Goal: Transaction & Acquisition: Purchase product/service

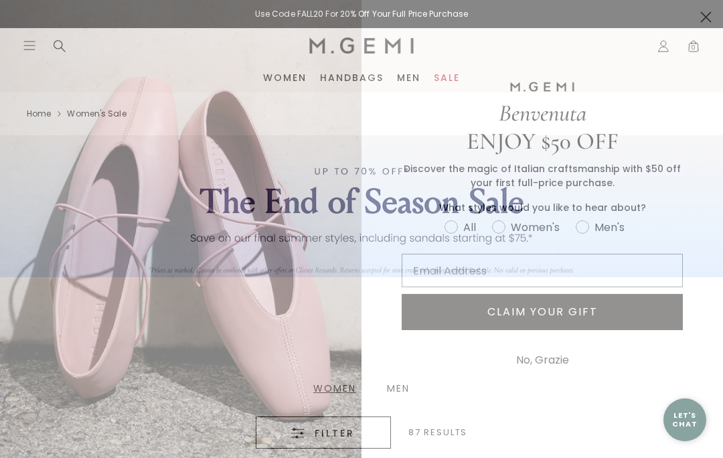
click at [700, 14] on circle "Close dialog" at bounding box center [706, 17] width 22 height 22
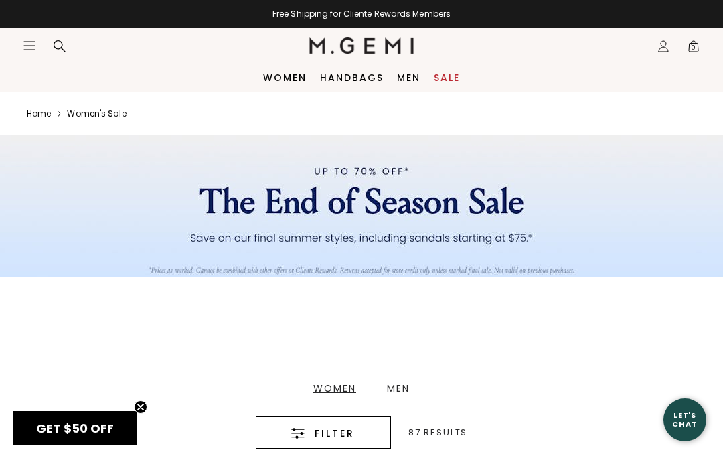
click at [345, 82] on link "Handbags" at bounding box center [352, 77] width 64 height 11
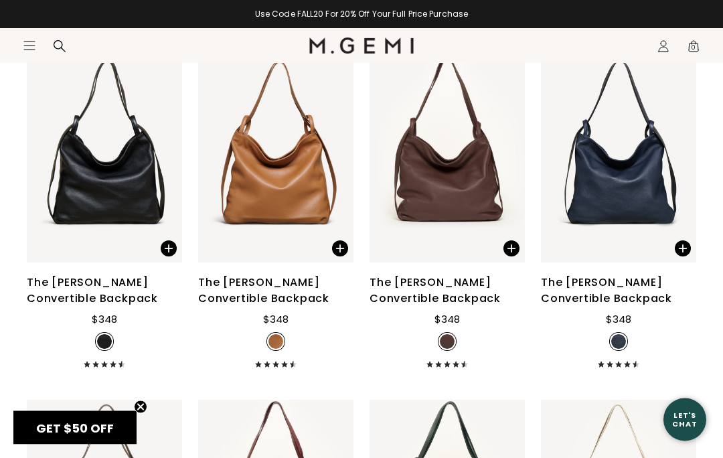
scroll to position [2888, 0]
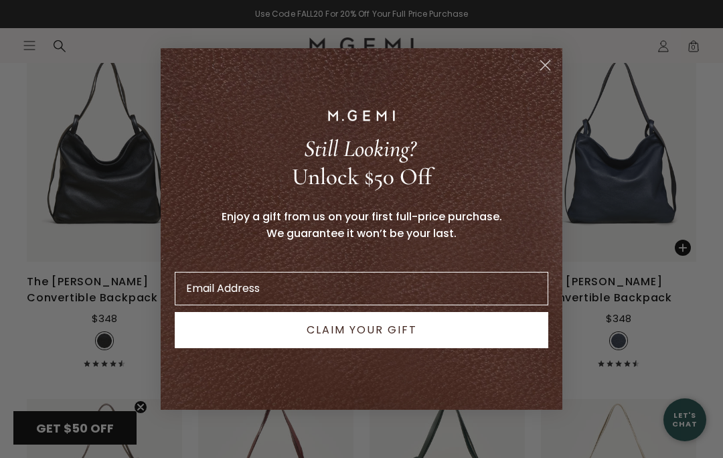
click at [544, 80] on form "Still Looking? Unlock $50 Off Enjoy a gift from us on your first full-price pur…" at bounding box center [362, 228] width 402 height 361
click at [535, 77] on icon "Close dialog" at bounding box center [545, 65] width 23 height 23
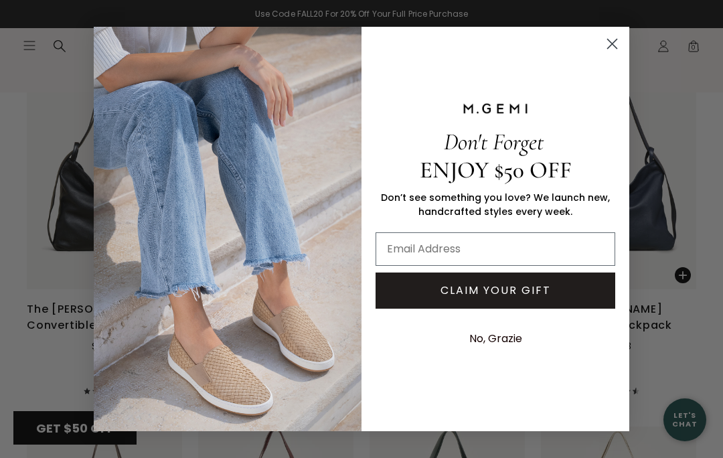
scroll to position [2859, 0]
click at [615, 48] on circle "Close dialog" at bounding box center [612, 44] width 22 height 22
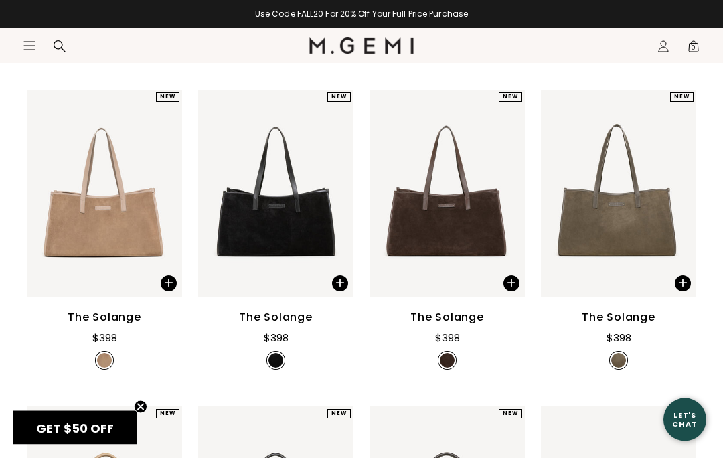
scroll to position [503, 0]
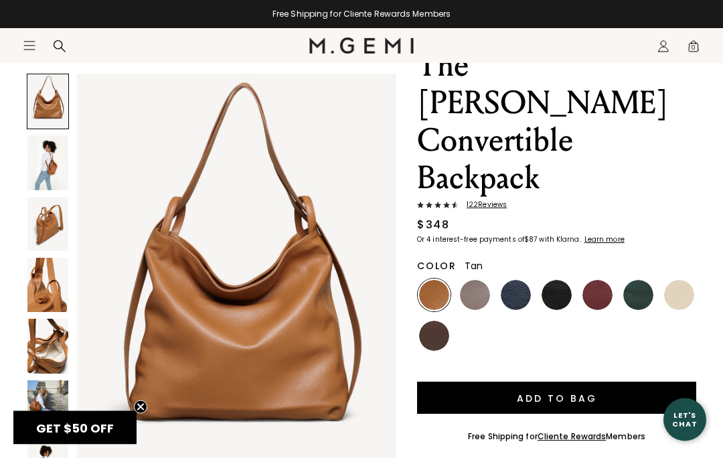
scroll to position [91, 0]
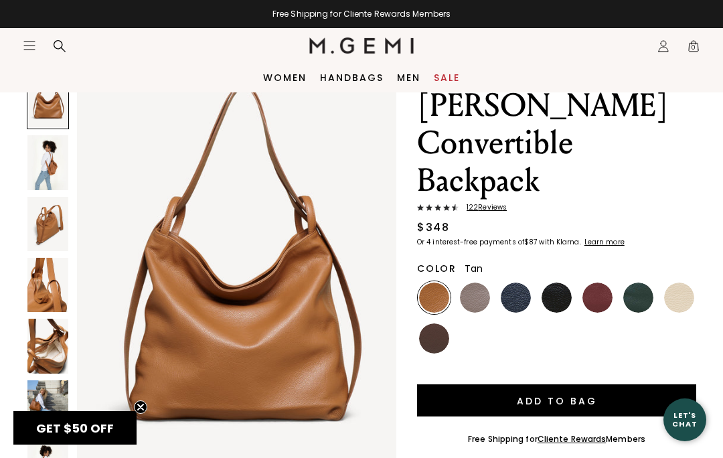
click at [47, 216] on img at bounding box center [47, 224] width 41 height 54
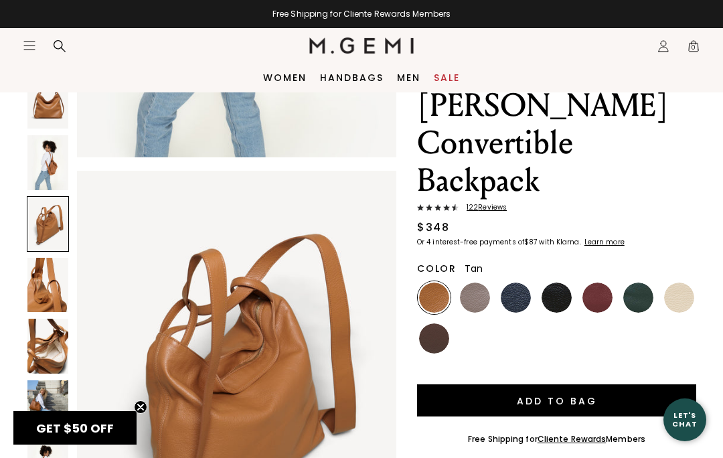
scroll to position [878, 0]
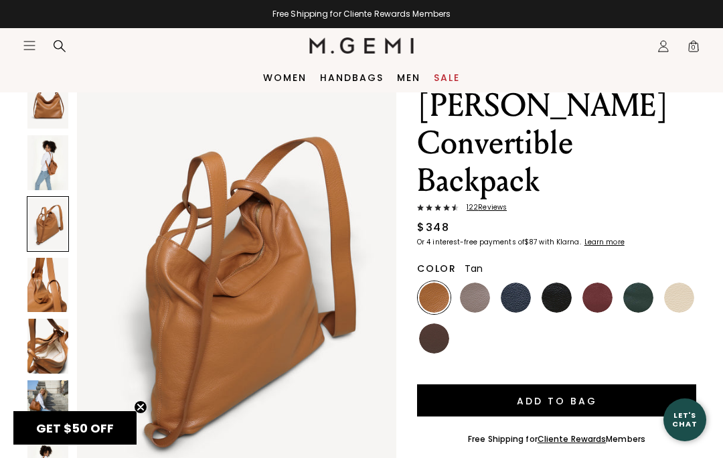
click at [39, 287] on img at bounding box center [47, 285] width 41 height 54
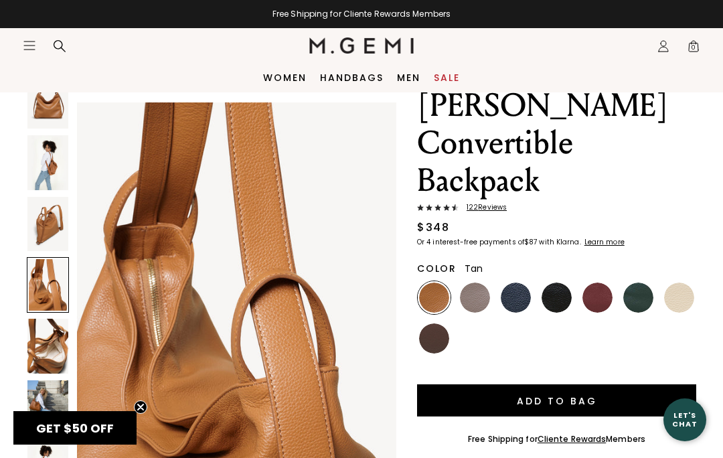
scroll to position [1317, 0]
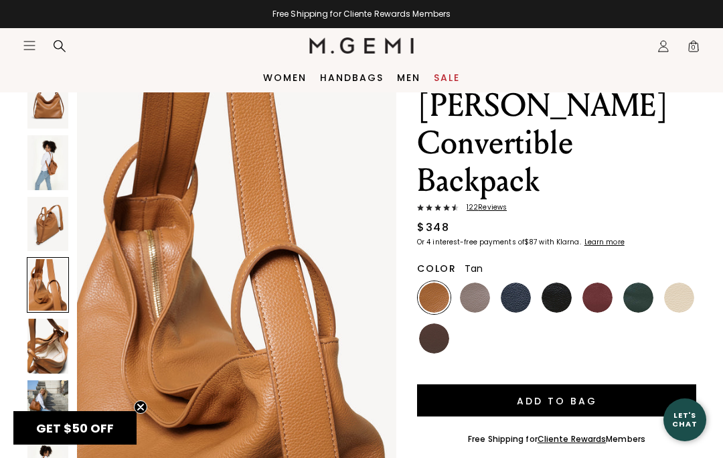
click at [48, 341] on img at bounding box center [47, 346] width 41 height 54
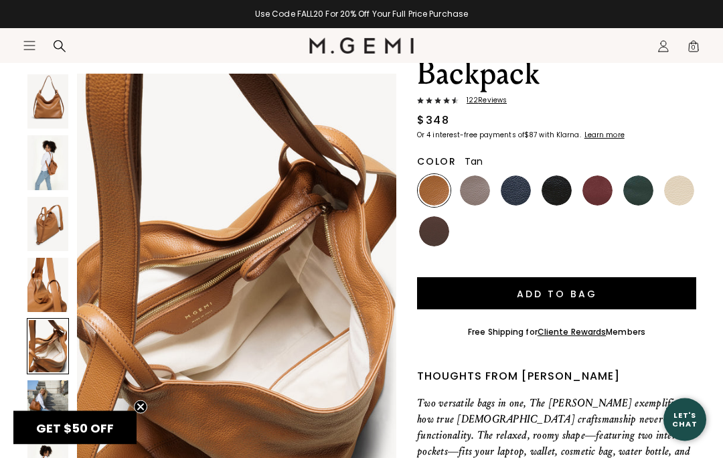
scroll to position [198, 0]
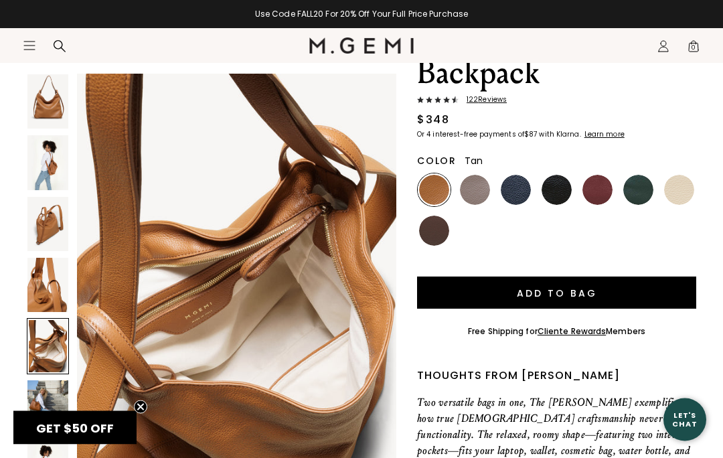
click at [37, 400] on img at bounding box center [47, 407] width 41 height 54
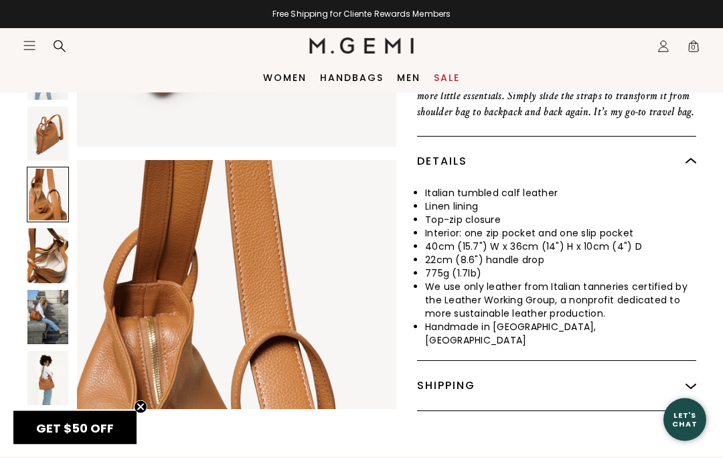
scroll to position [555, 0]
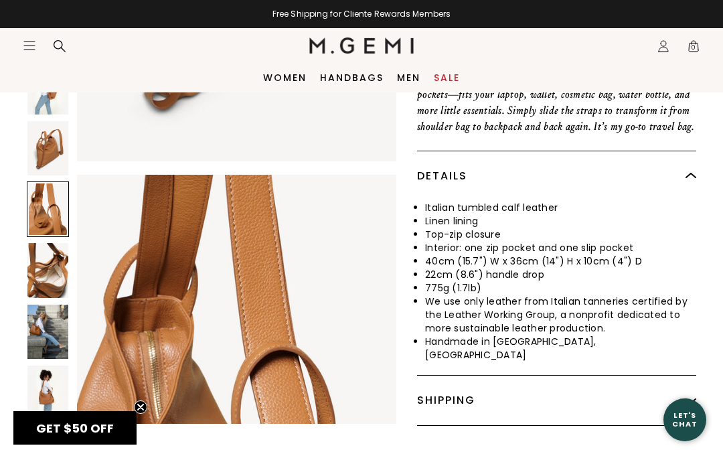
click at [41, 181] on div at bounding box center [48, 209] width 42 height 56
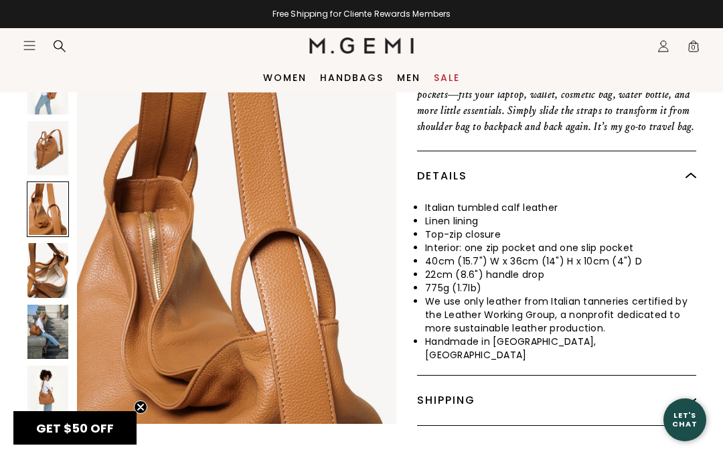
scroll to position [1317, 0]
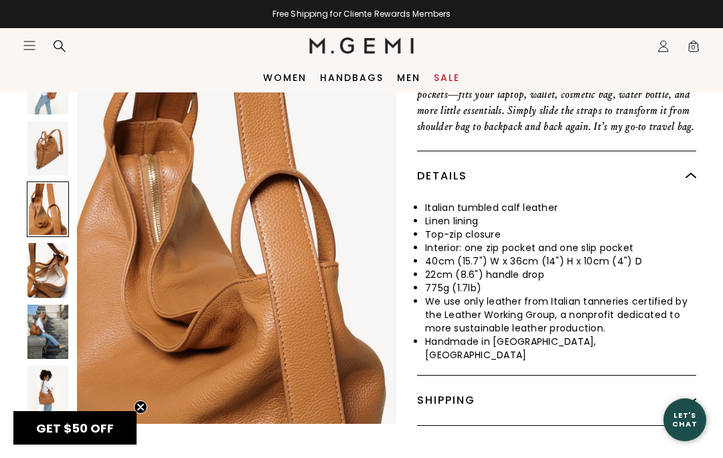
click at [42, 243] on img at bounding box center [47, 270] width 41 height 54
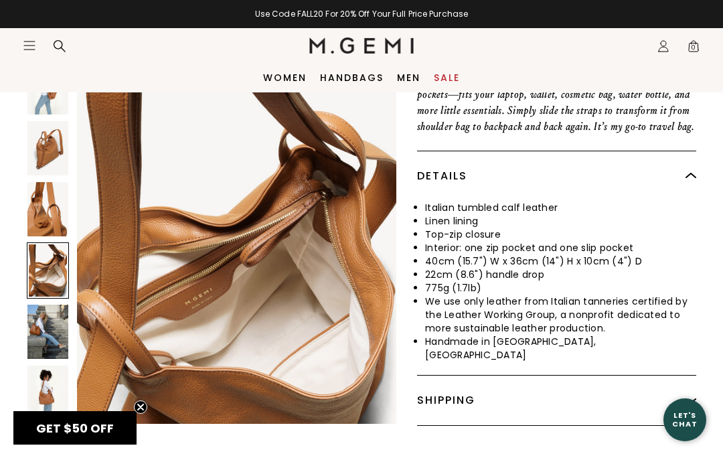
scroll to position [1757, 0]
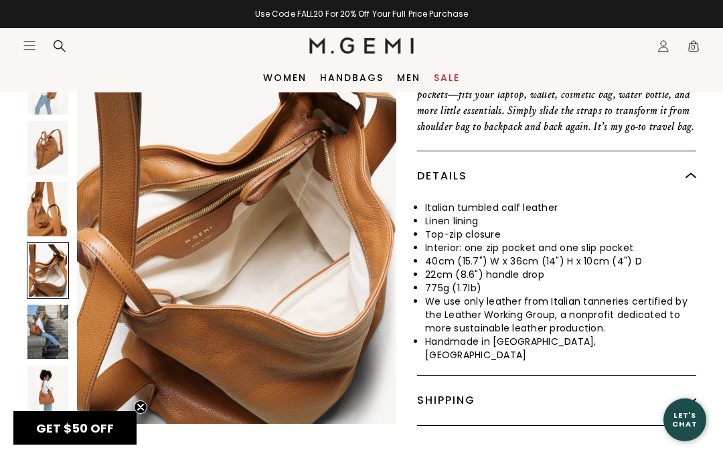
click at [45, 305] on img at bounding box center [47, 332] width 41 height 54
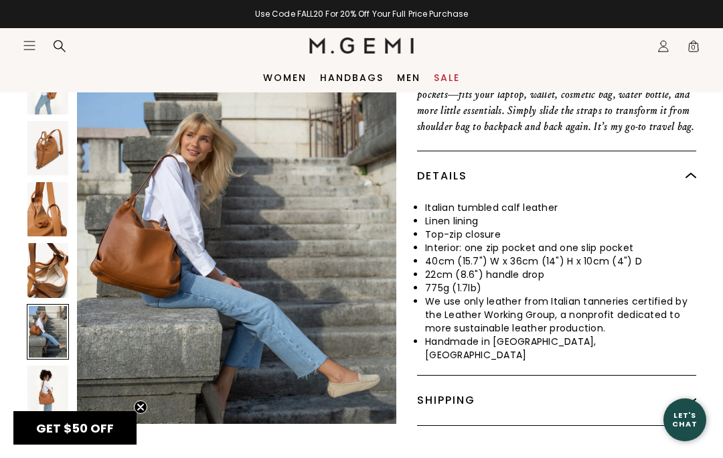
scroll to position [2196, 0]
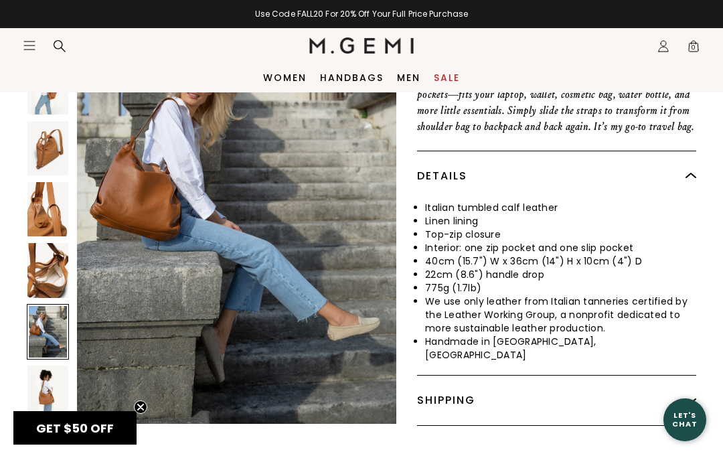
click at [45, 366] on img at bounding box center [47, 393] width 41 height 54
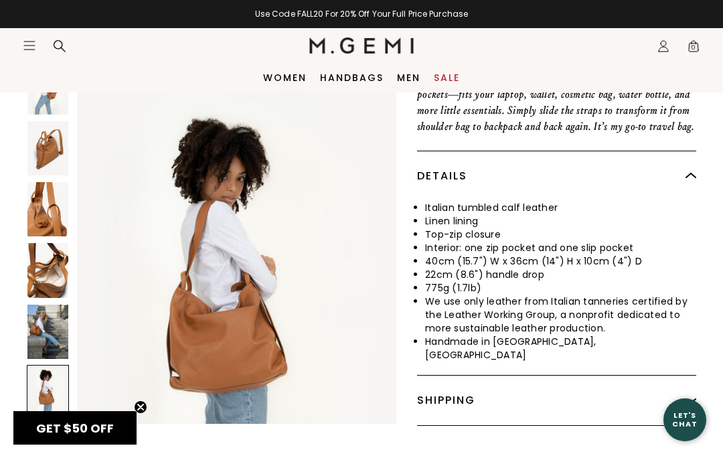
scroll to position [2635, 0]
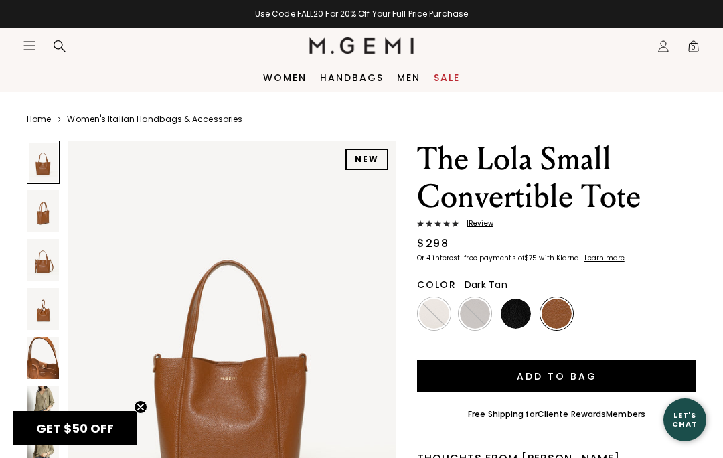
click at [37, 211] on img at bounding box center [42, 211] width 31 height 42
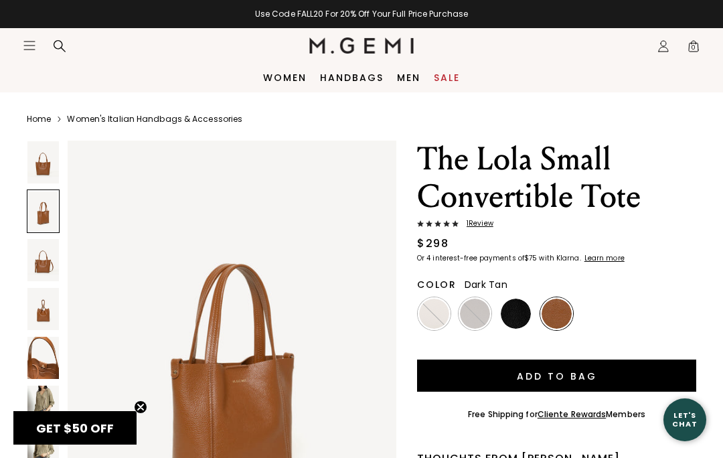
click at [35, 270] on img at bounding box center [42, 260] width 31 height 42
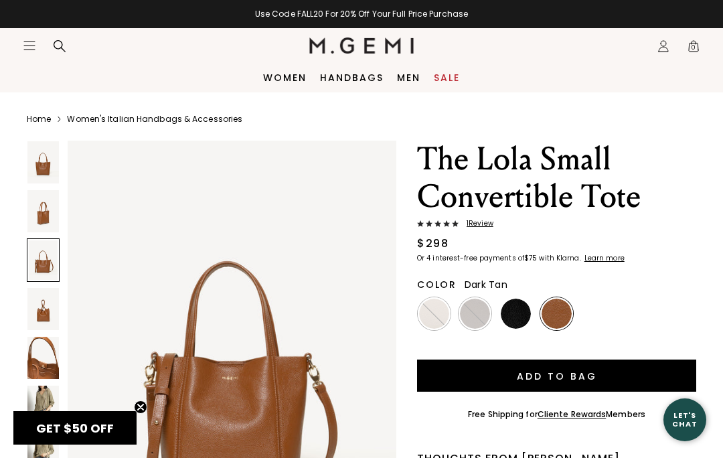
click at [45, 293] on img at bounding box center [42, 309] width 31 height 42
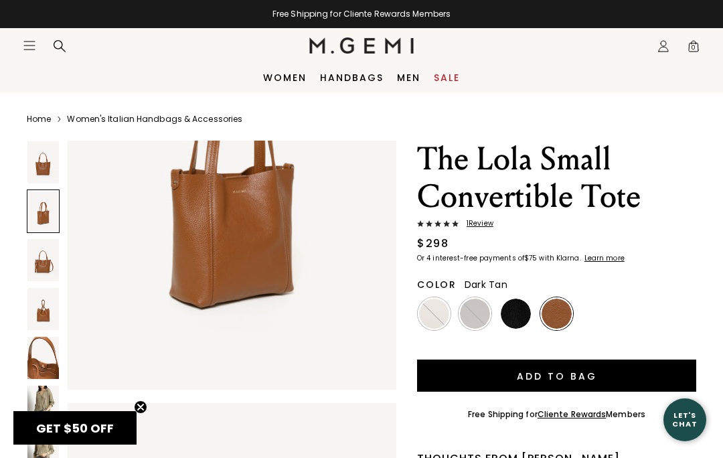
scroll to position [622, 0]
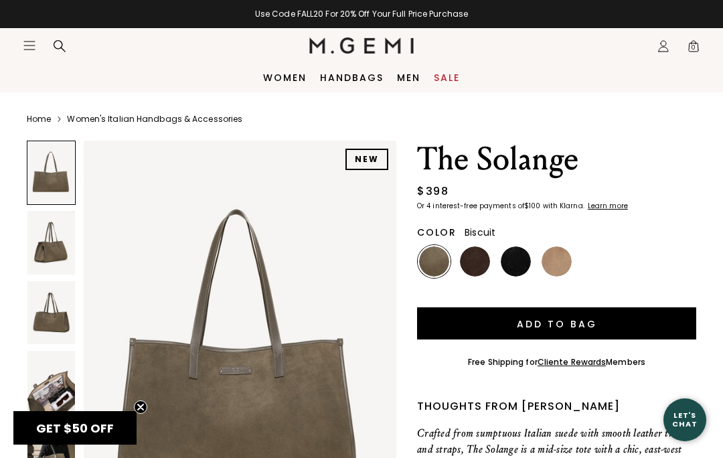
click at [547, 262] on img at bounding box center [557, 261] width 30 height 30
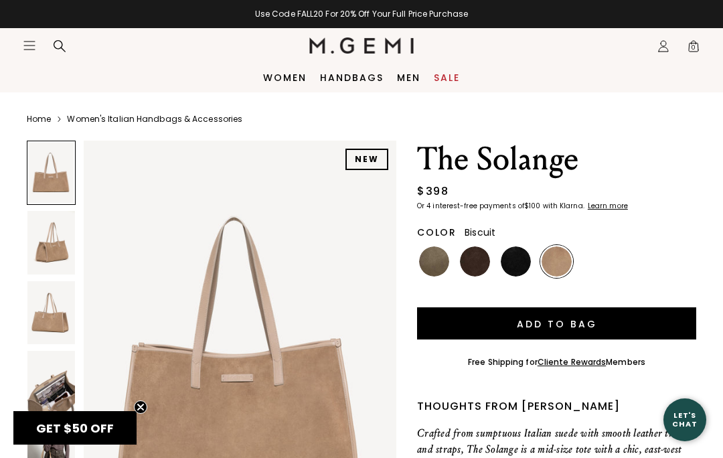
click at [560, 307] on button "Add to Bag" at bounding box center [556, 323] width 279 height 32
click at [437, 259] on img at bounding box center [434, 261] width 30 height 30
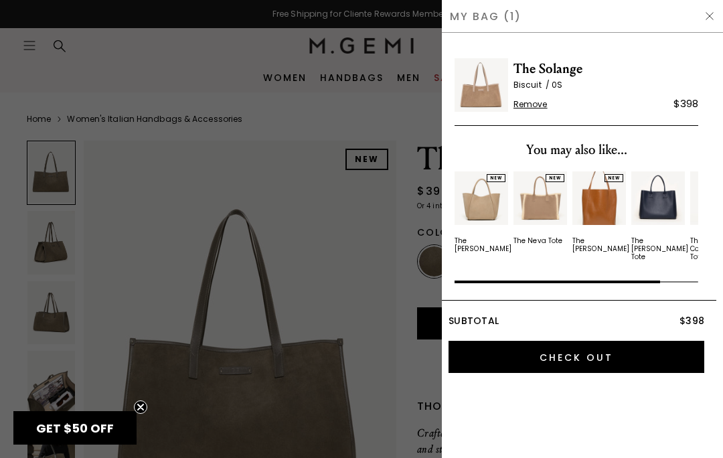
click at [357, 214] on div at bounding box center [361, 229] width 723 height 458
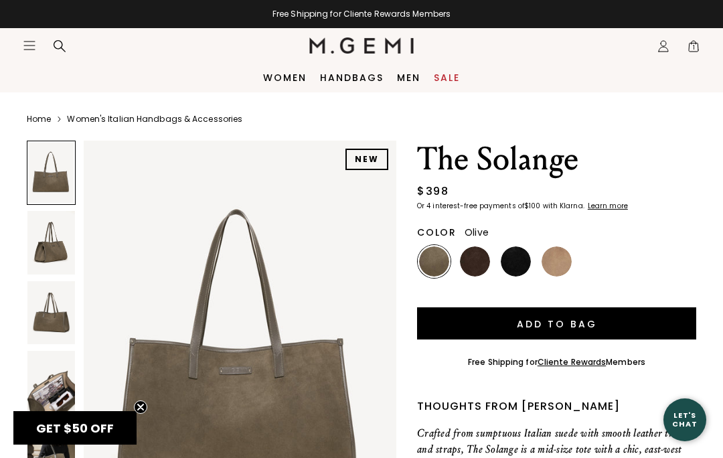
click at [58, 257] on img at bounding box center [51, 242] width 48 height 63
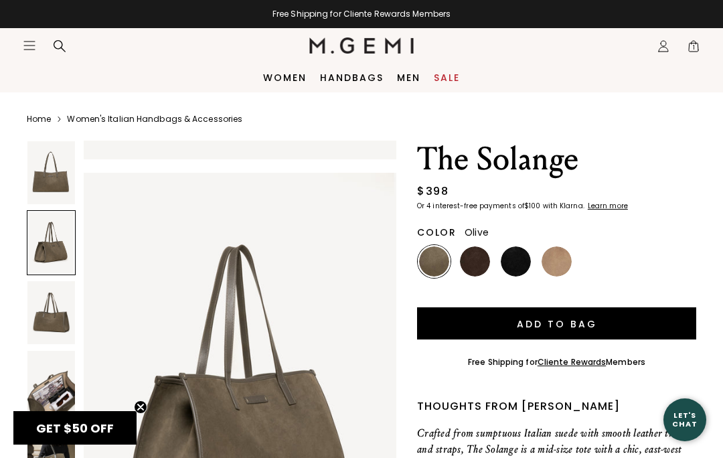
scroll to position [430, 0]
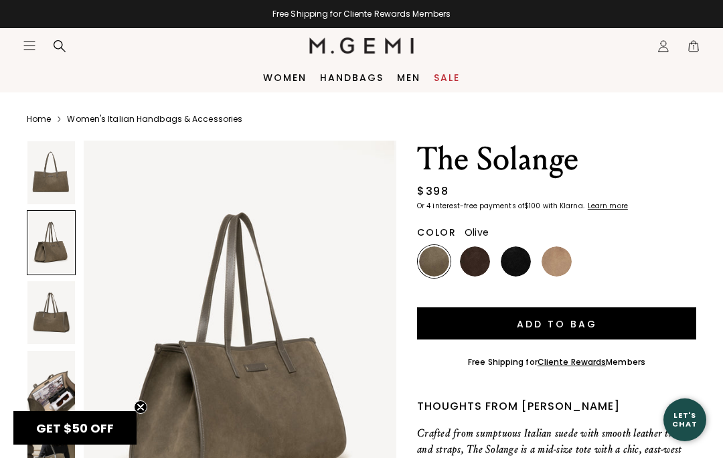
click at [52, 315] on img at bounding box center [51, 312] width 48 height 63
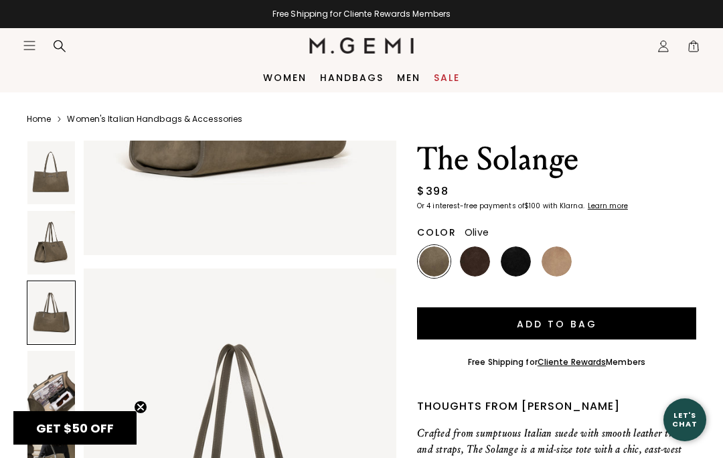
scroll to position [861, 0]
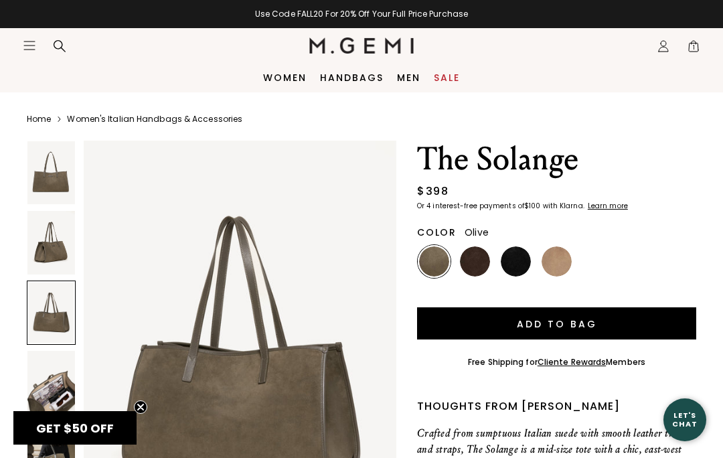
click at [53, 383] on img at bounding box center [51, 382] width 48 height 63
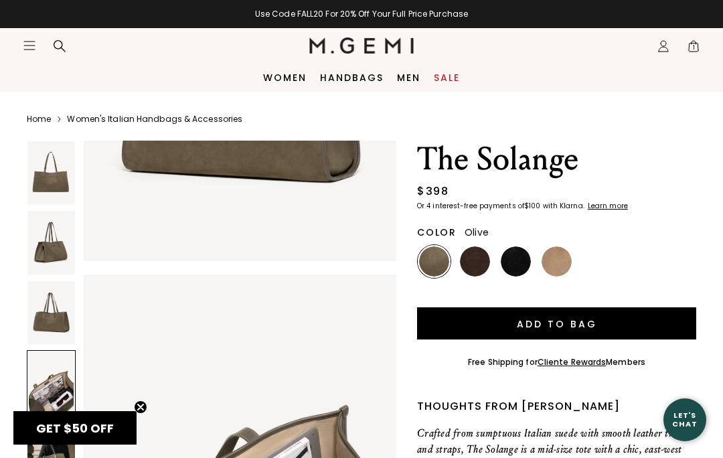
scroll to position [1291, 0]
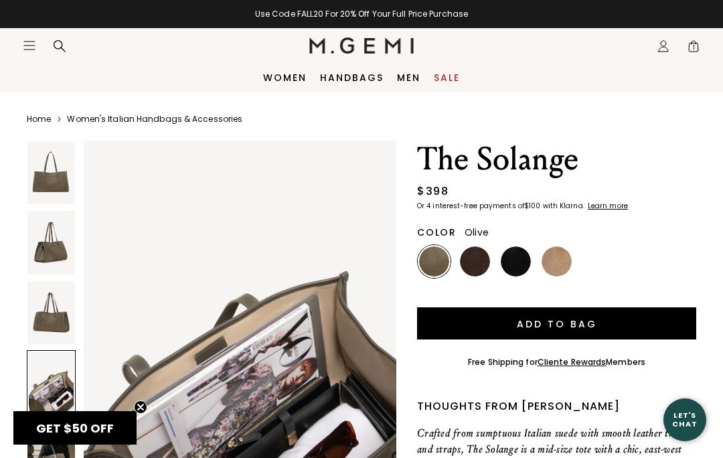
click at [453, 74] on link "Sale" at bounding box center [447, 77] width 26 height 11
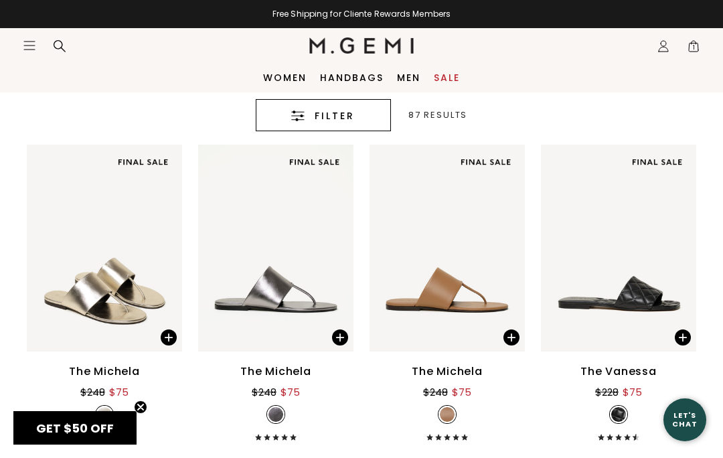
scroll to position [315, 0]
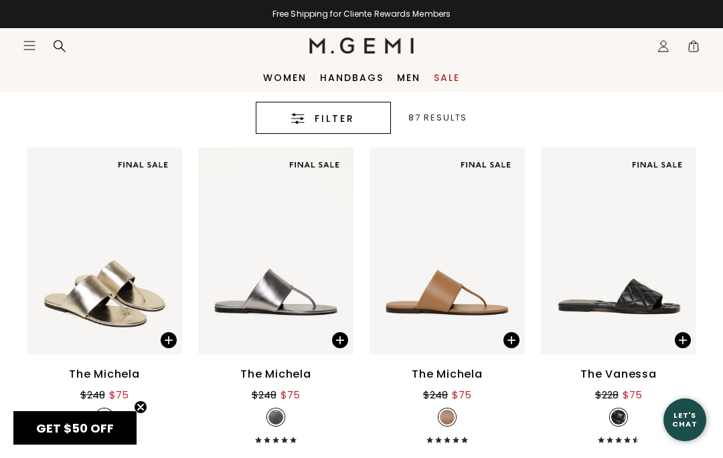
click at [351, 121] on span "Filter" at bounding box center [335, 118] width 40 height 16
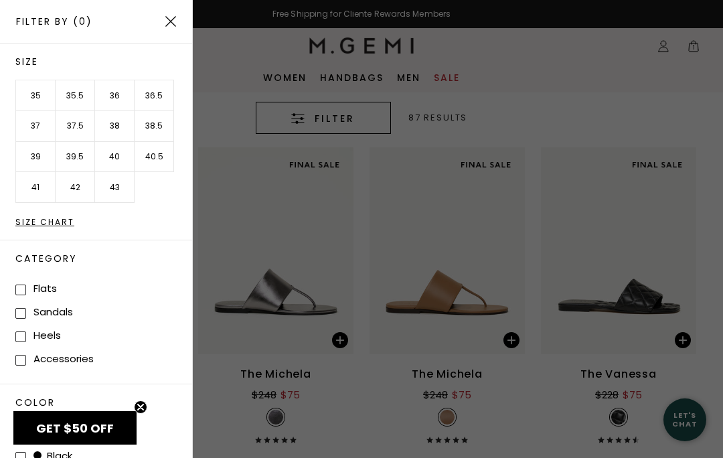
scroll to position [0, 0]
click at [67, 160] on li "39.5" at bounding box center [75, 157] width 39 height 31
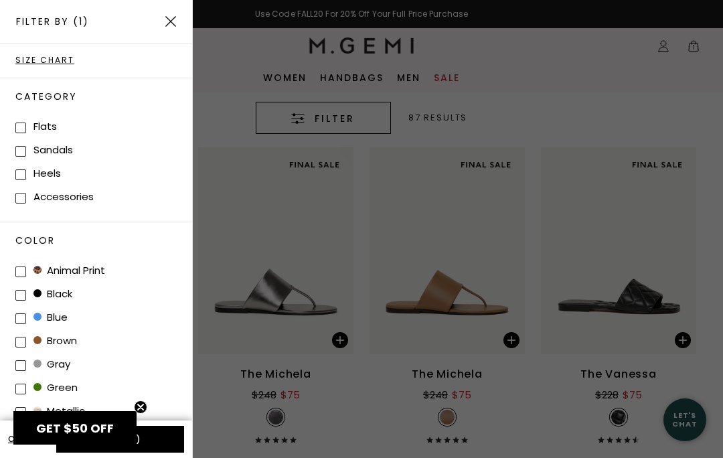
scroll to position [159, 0]
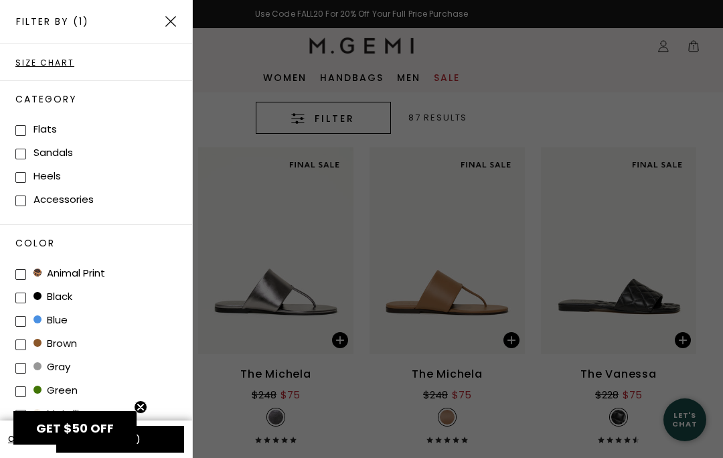
click at [138, 404] on icon "Close teaser" at bounding box center [140, 406] width 5 height 5
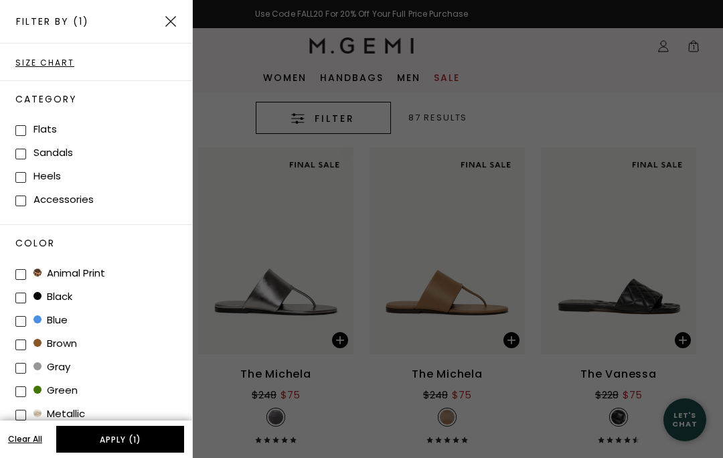
click at [123, 429] on button "Apply (1)" at bounding box center [120, 439] width 128 height 27
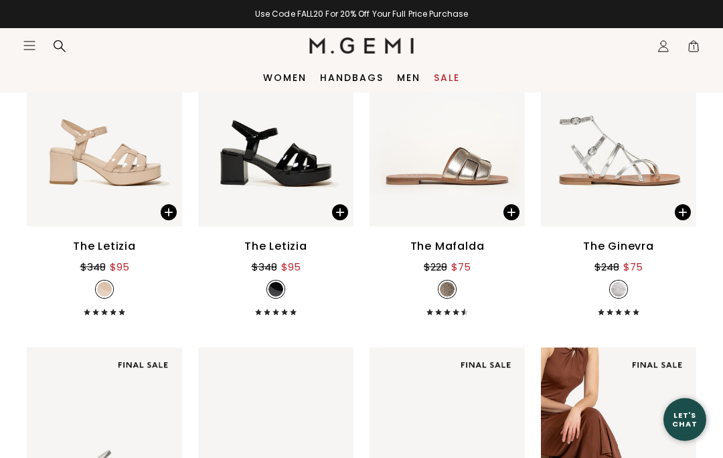
scroll to position [2437, 0]
click at [297, 81] on link "Women" at bounding box center [285, 77] width 44 height 11
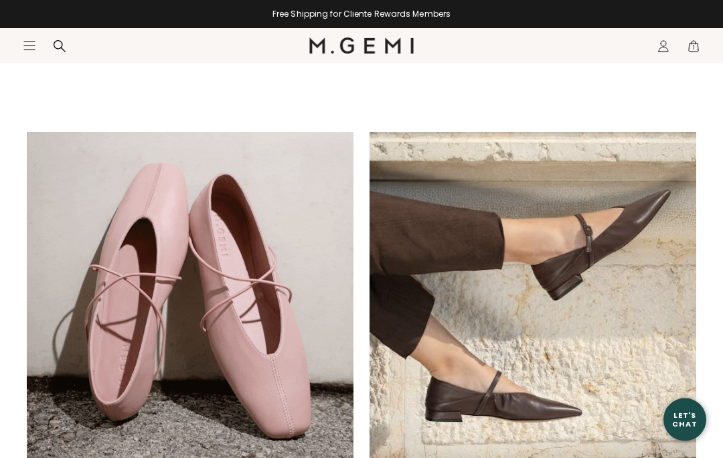
scroll to position [655, 0]
